Goal: Task Accomplishment & Management: Manage account settings

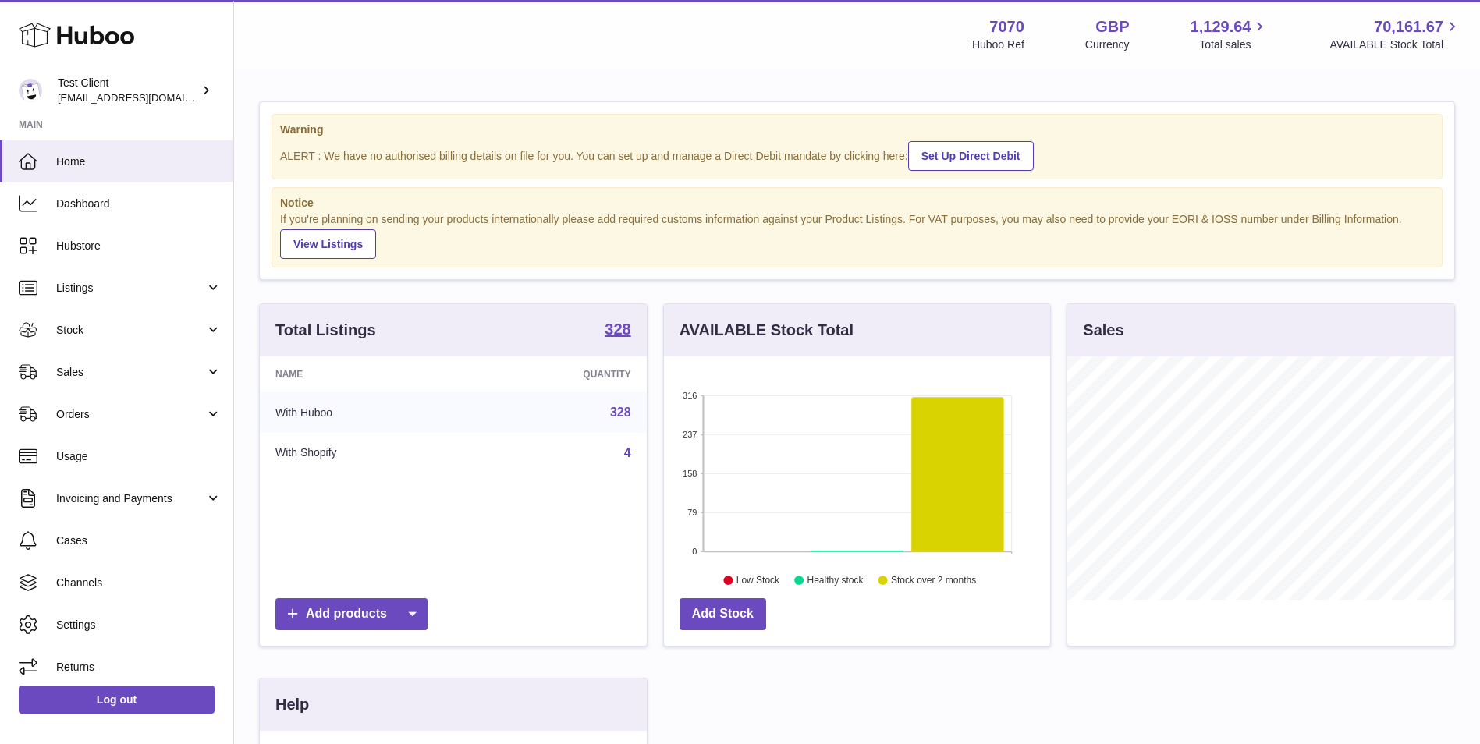
scroll to position [243, 386]
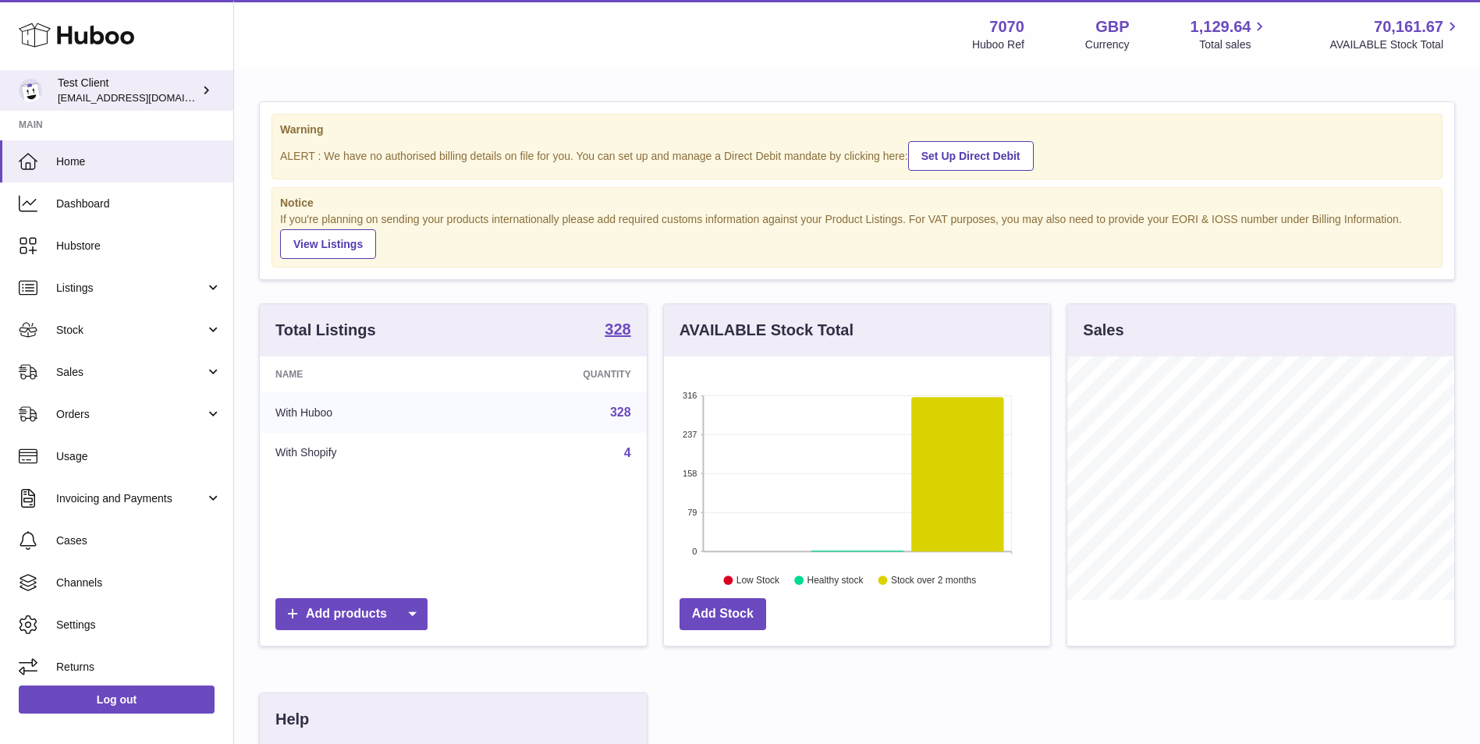
click at [142, 79] on div "Test Client internalAdmin-7070@internal.huboo.com" at bounding box center [128, 91] width 140 height 30
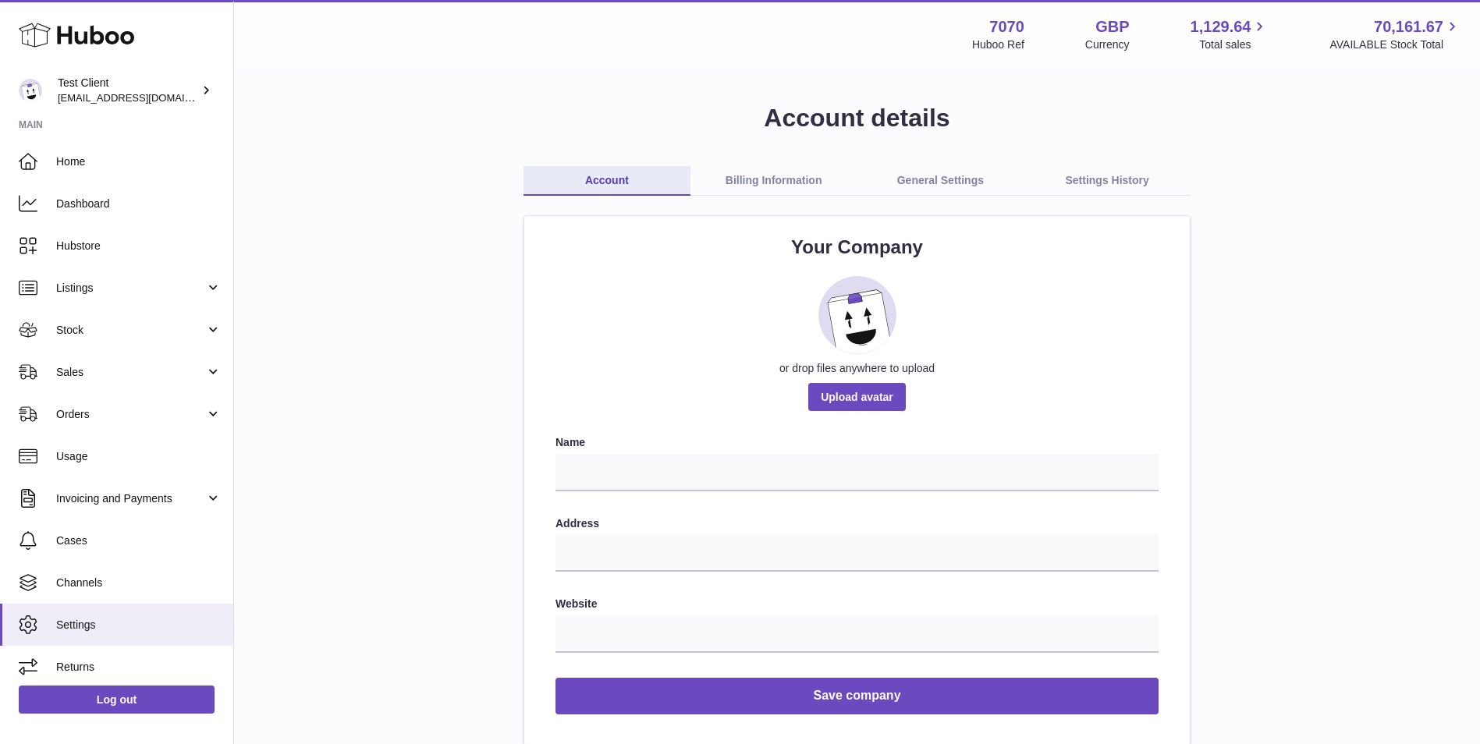
click at [786, 180] on link "Billing Information" at bounding box center [773, 181] width 167 height 30
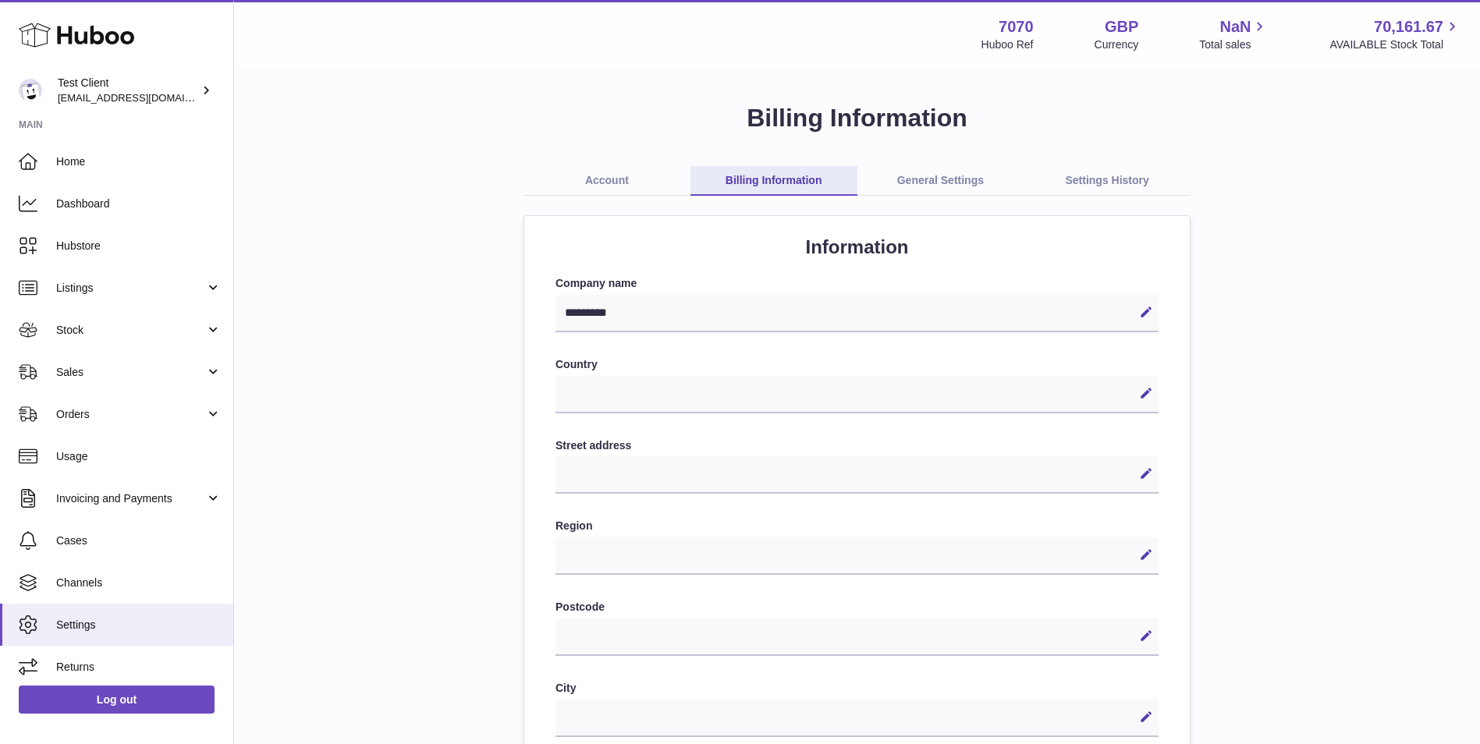
select select
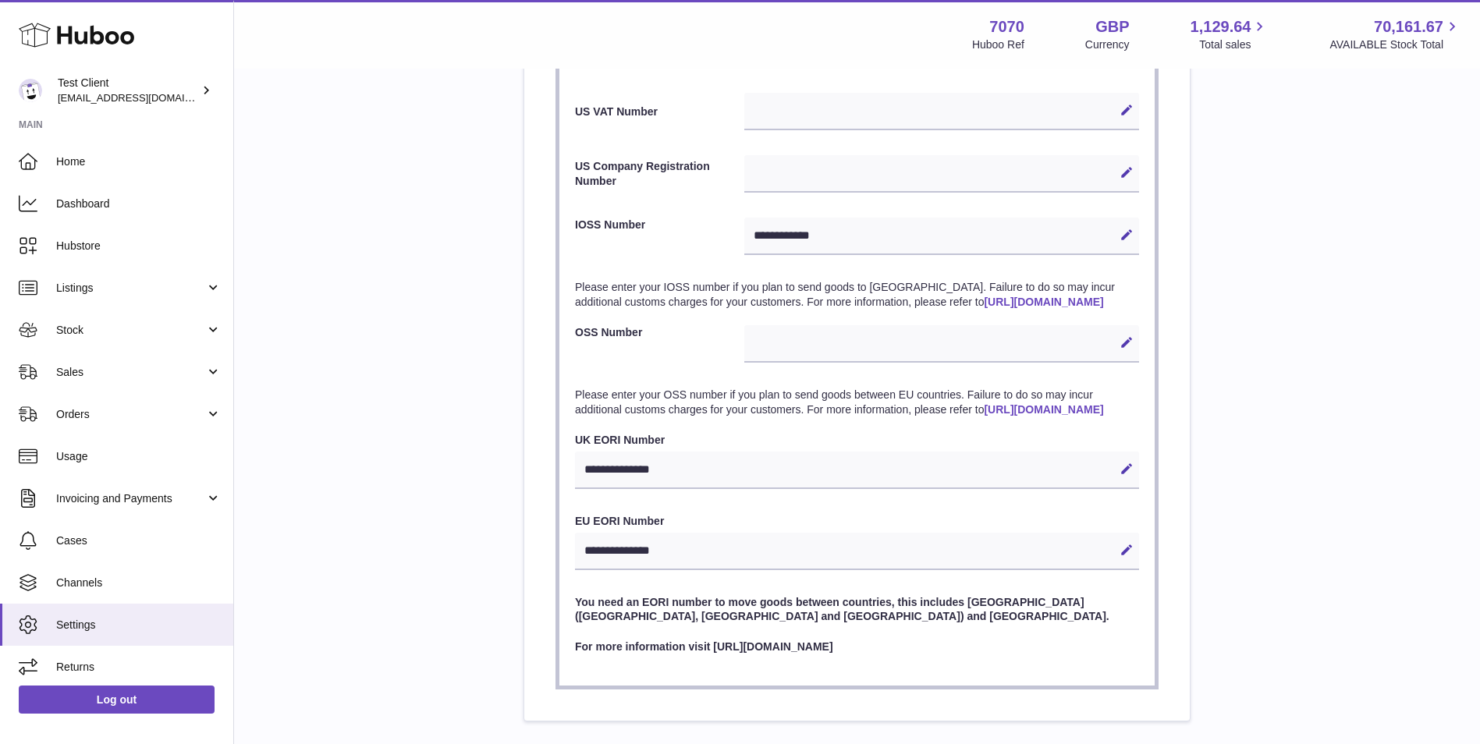
scroll to position [1359, 0]
